Goal: Find specific page/section: Find specific page/section

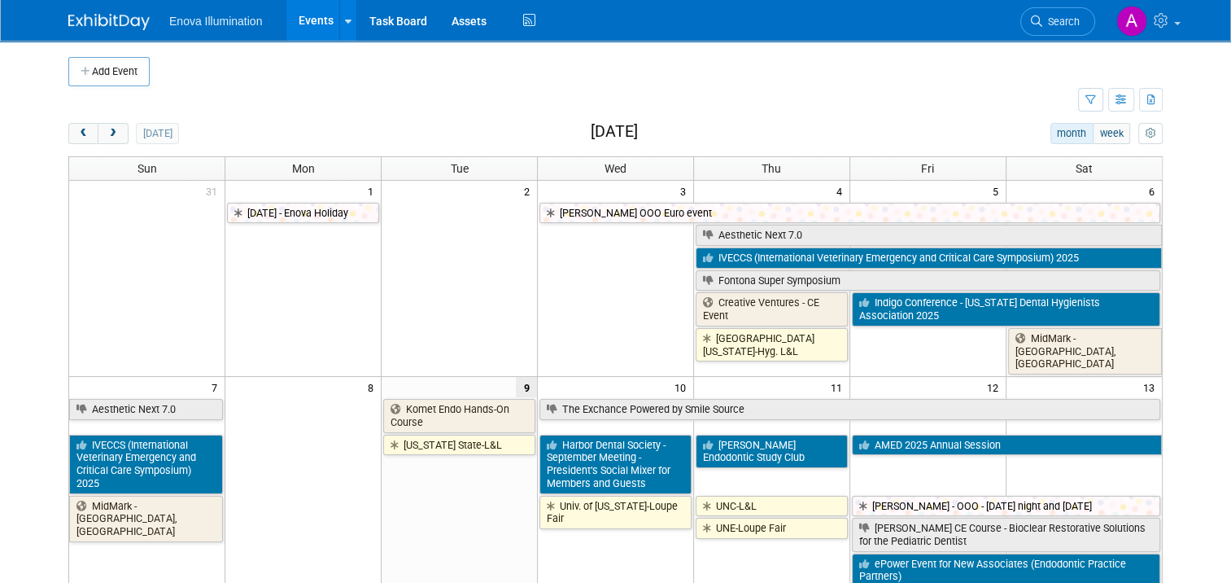
click at [1079, 20] on span "Search" at bounding box center [1060, 21] width 37 height 12
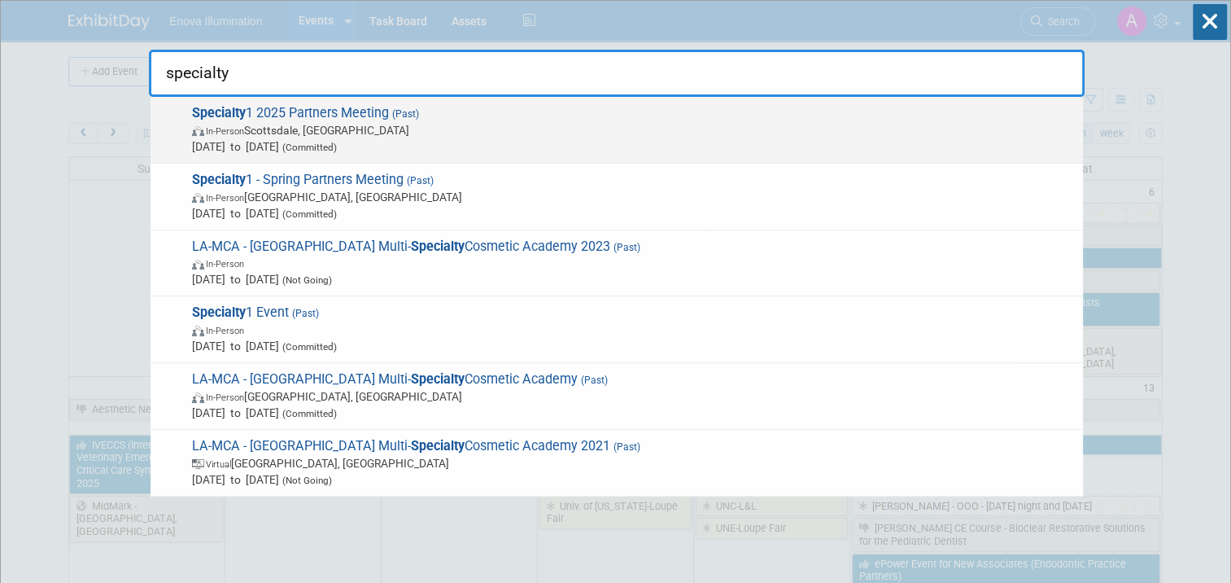
type input "specialty"
click at [307, 110] on span "Specialty 1 2025 Partners Meeting (Past) In-Person Scottsdale, AZ Feb 28, 2025 …" at bounding box center [631, 130] width 888 height 50
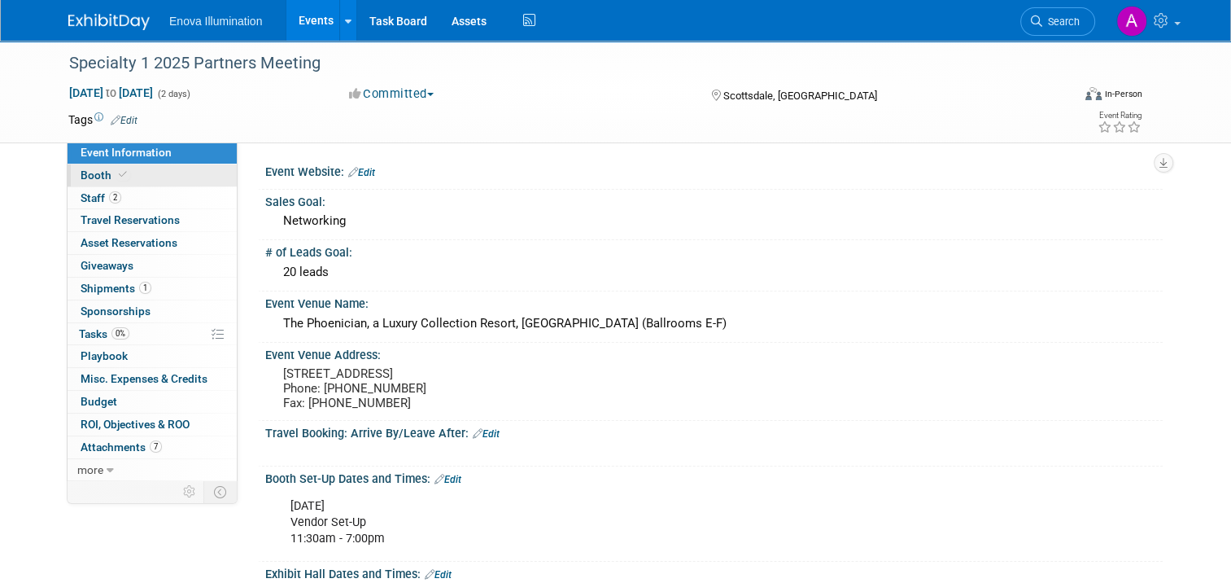
click at [168, 179] on link "Booth" at bounding box center [152, 175] width 169 height 22
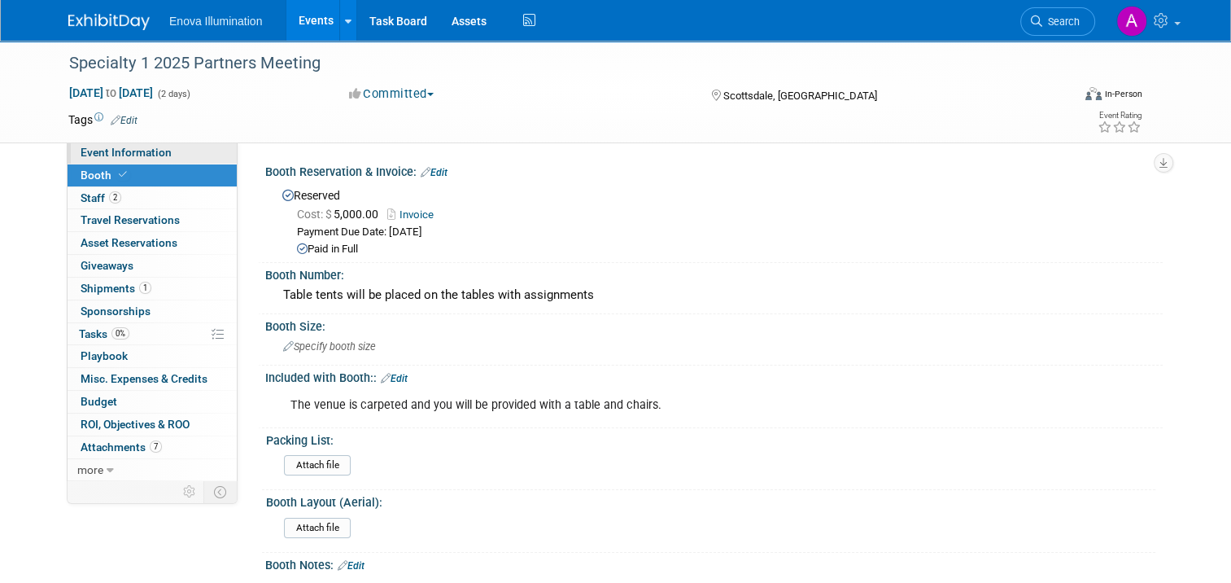
click at [124, 153] on span "Event Information" at bounding box center [126, 152] width 91 height 13
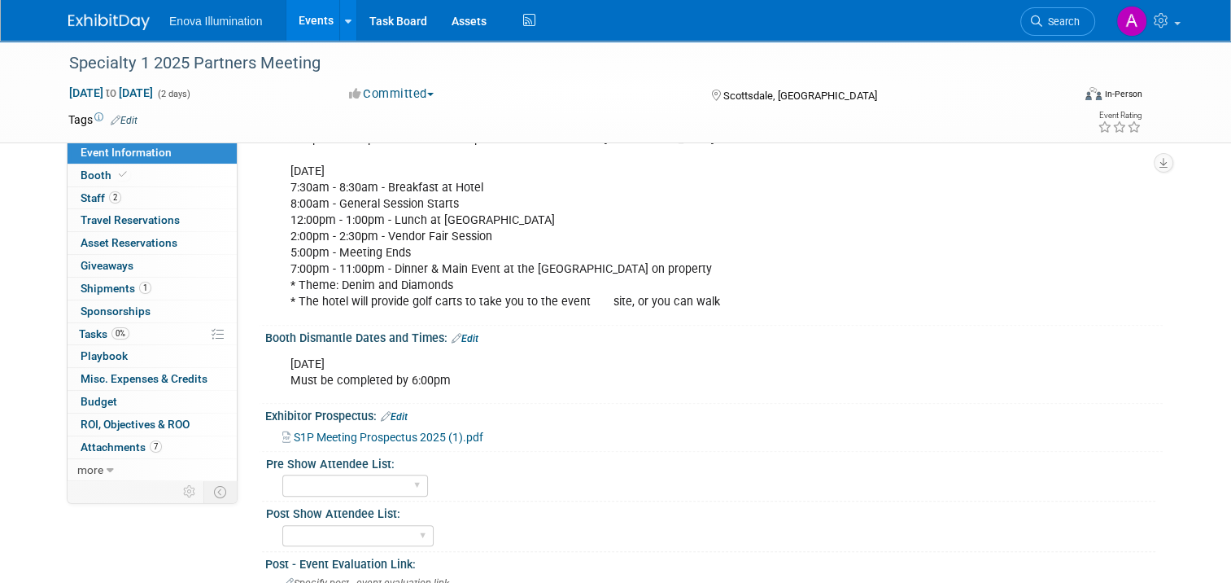
scroll to position [560, 0]
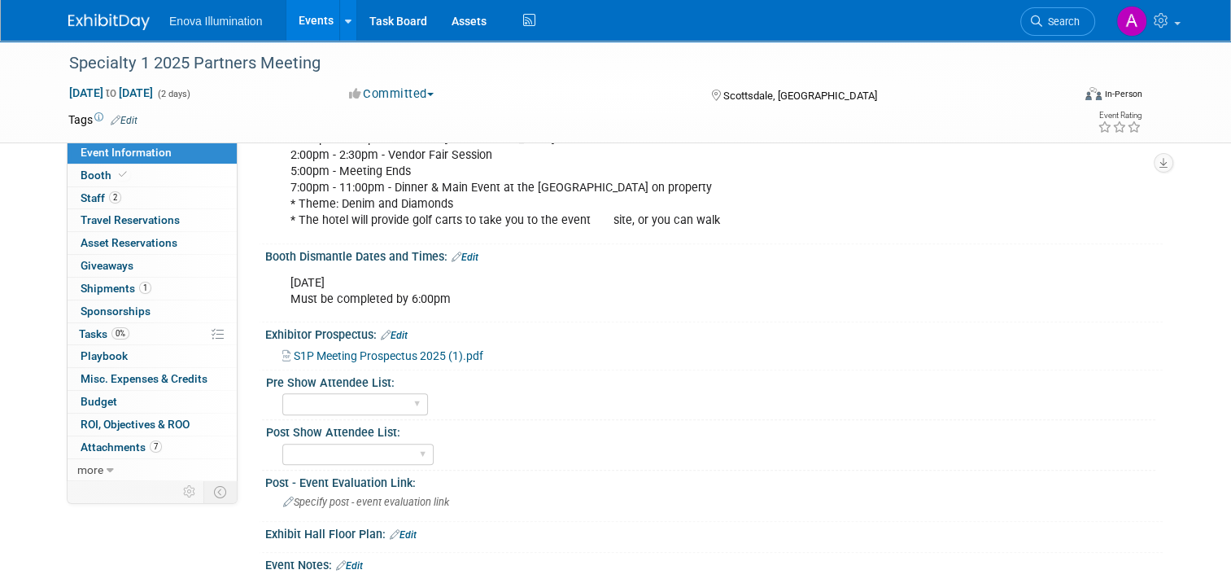
click at [384, 360] on span "S1P Meeting Prospectus 2025 (1).pdf" at bounding box center [389, 355] width 190 height 13
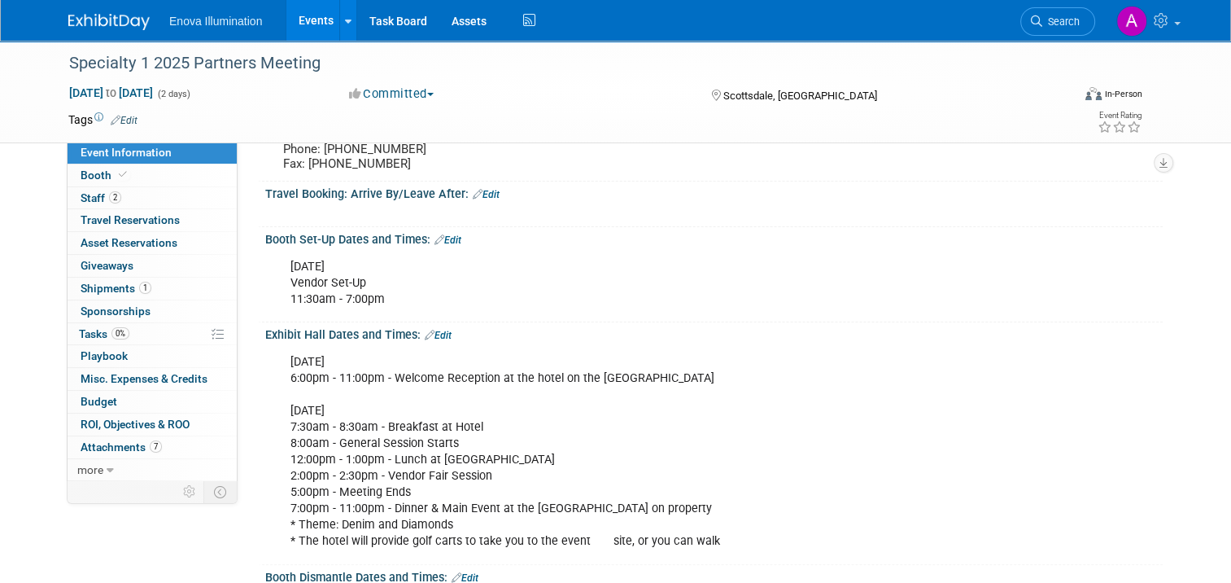
scroll to position [0, 0]
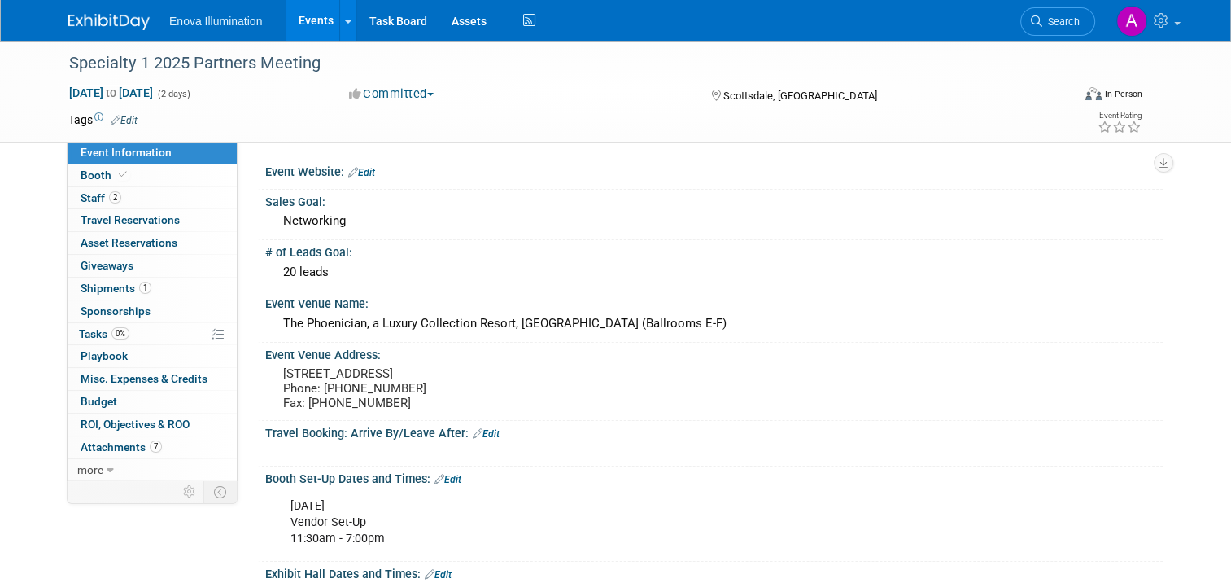
click at [87, 20] on img at bounding box center [108, 22] width 81 height 16
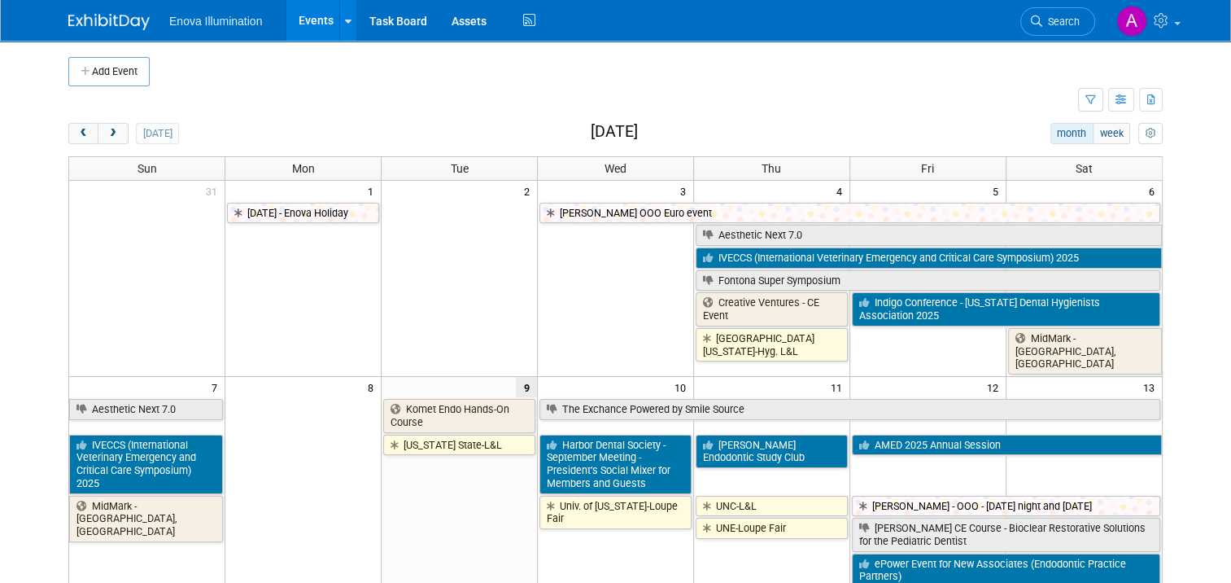
click at [1080, 23] on span "Search" at bounding box center [1060, 21] width 37 height 12
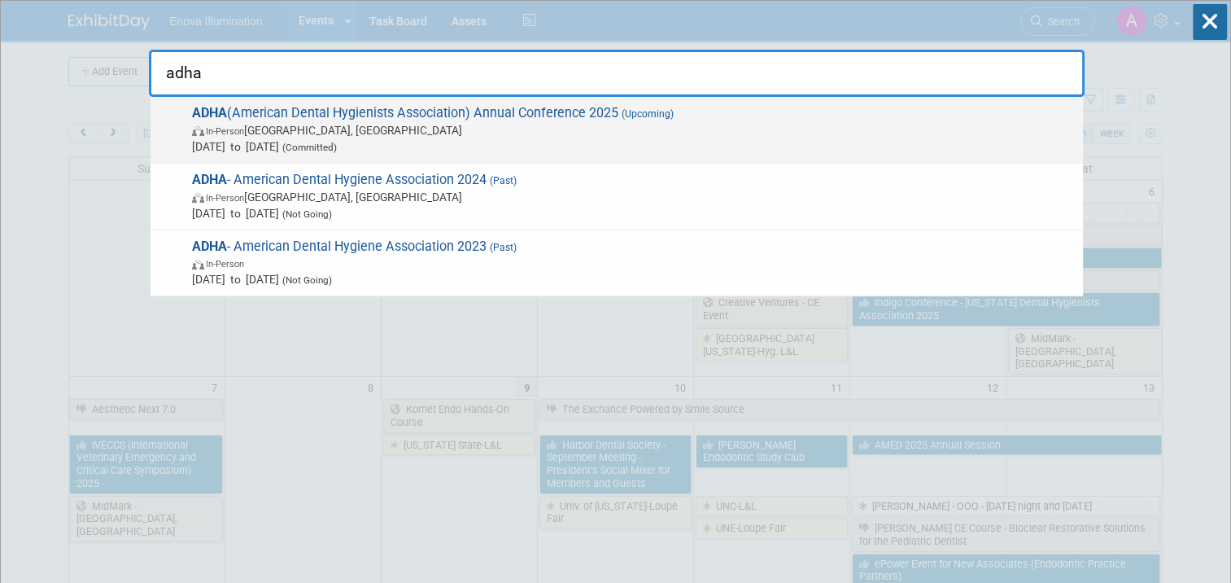
type input "adha"
click at [359, 109] on span "ADHA (American Dental Hygienists Association) Annual Conference 2025 (Upcoming)…" at bounding box center [631, 130] width 888 height 50
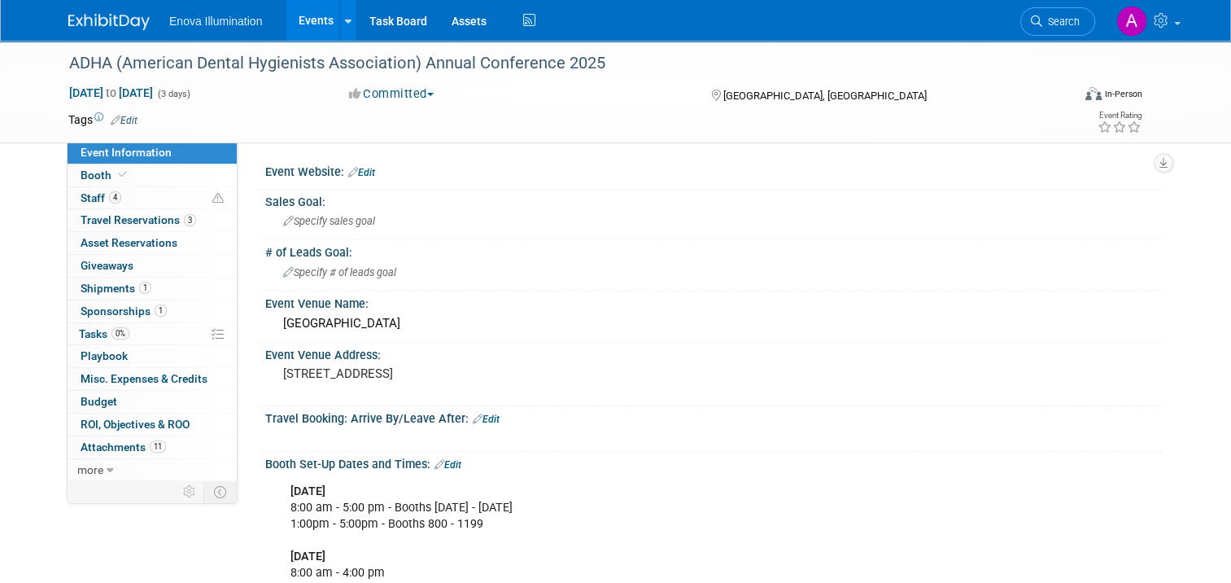
click at [295, 185] on div "Event Website: Edit" at bounding box center [710, 174] width 905 height 30
click at [360, 167] on link "Edit" at bounding box center [361, 172] width 27 height 11
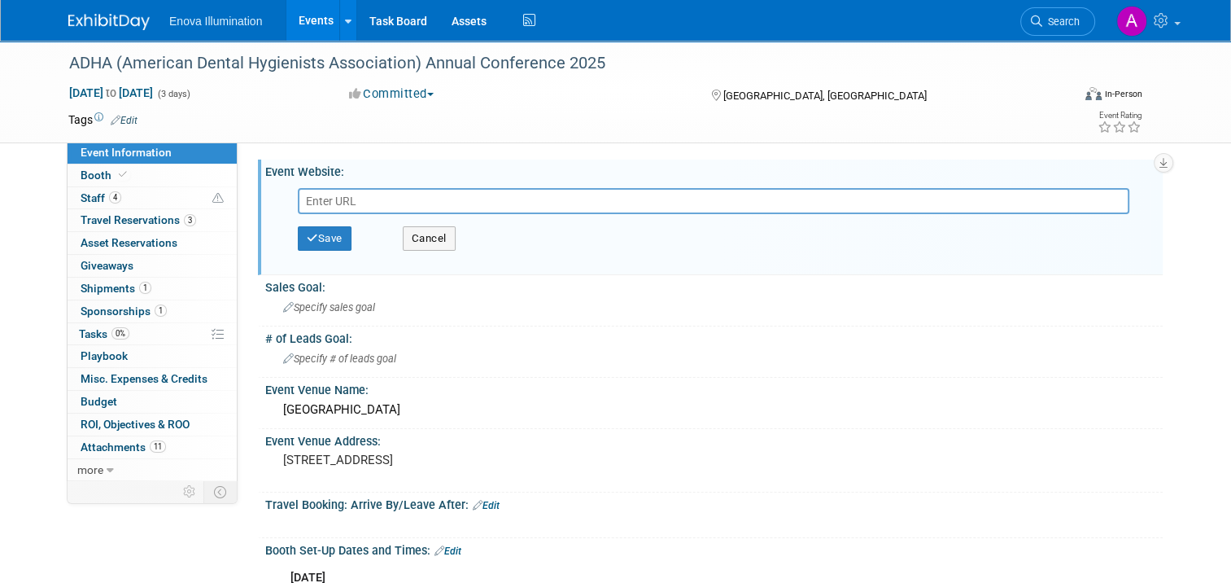
click at [364, 195] on input "text" at bounding box center [713, 201] width 831 height 26
type input "https://www.adha.org/"
click at [322, 235] on button "Save" at bounding box center [325, 238] width 54 height 24
